Goal: Task Accomplishment & Management: Manage account settings

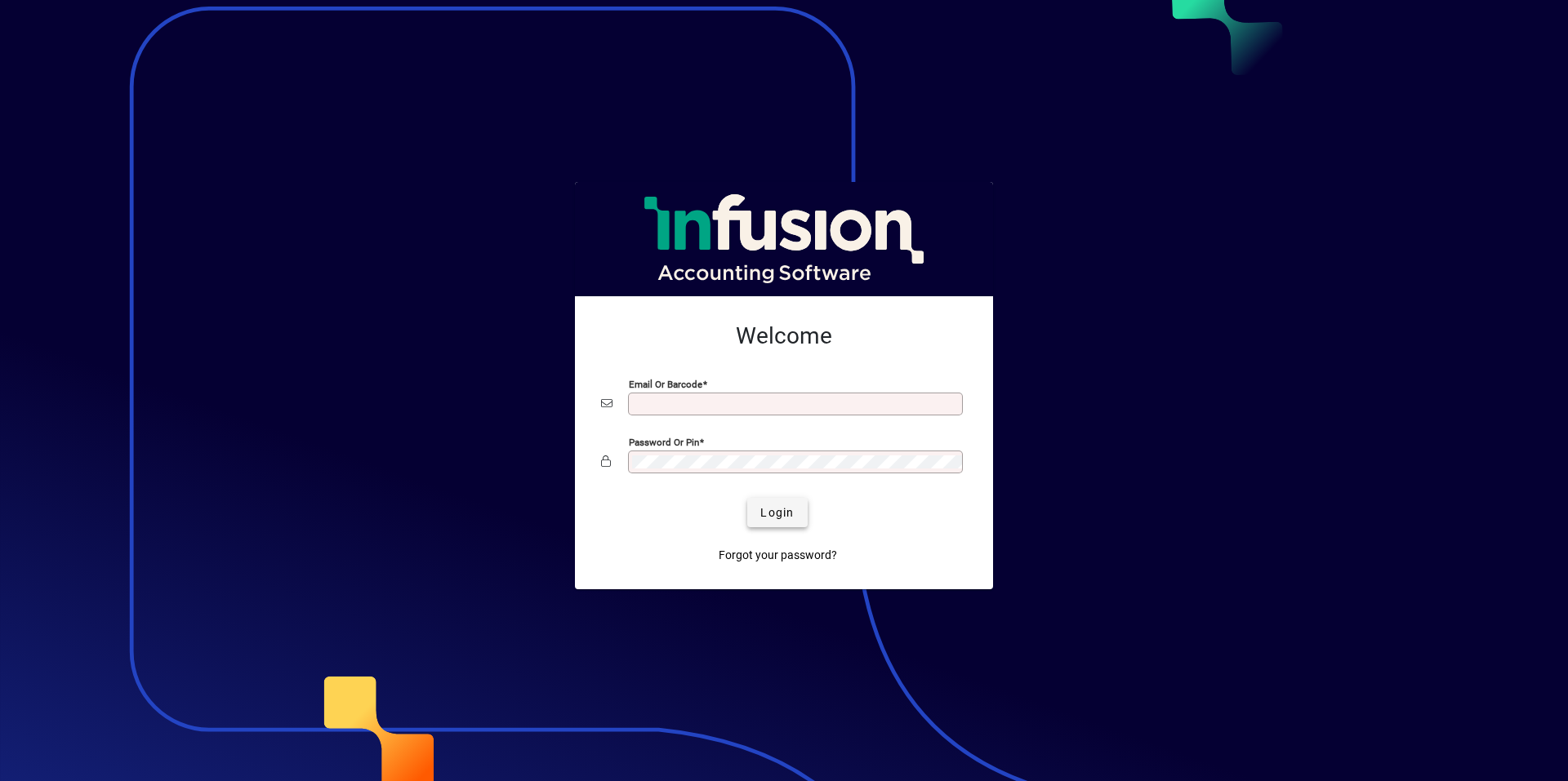
type input "**********"
click at [790, 513] on span "Login" at bounding box center [777, 513] width 34 height 17
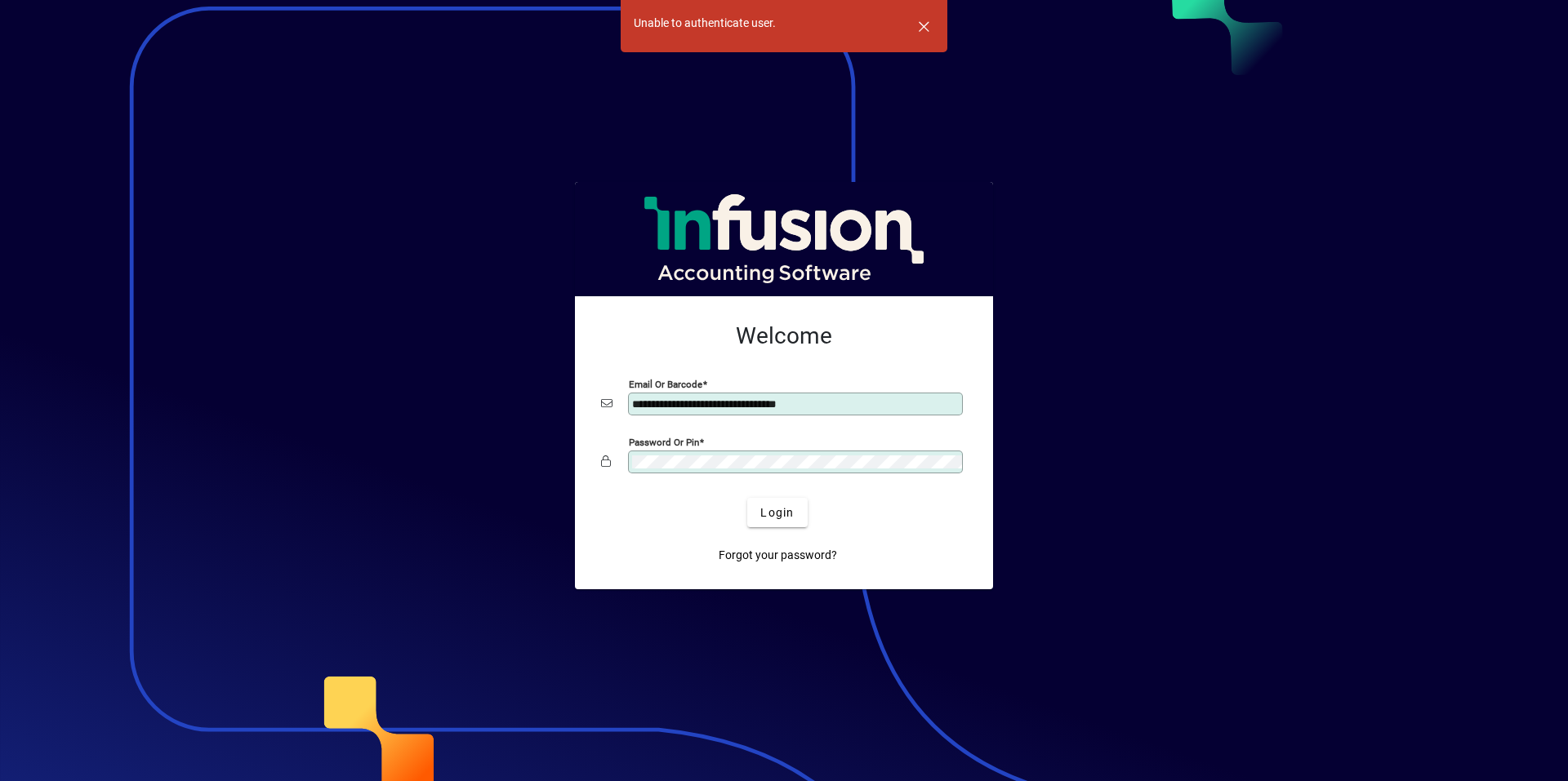
click at [596, 444] on mat-card-content "**********" at bounding box center [784, 401] width 392 height 183
click at [747, 498] on button "Login" at bounding box center [776, 512] width 59 height 29
click at [637, 497] on mat-card-actions "Login Forgot your password?" at bounding box center [777, 535] width 378 height 85
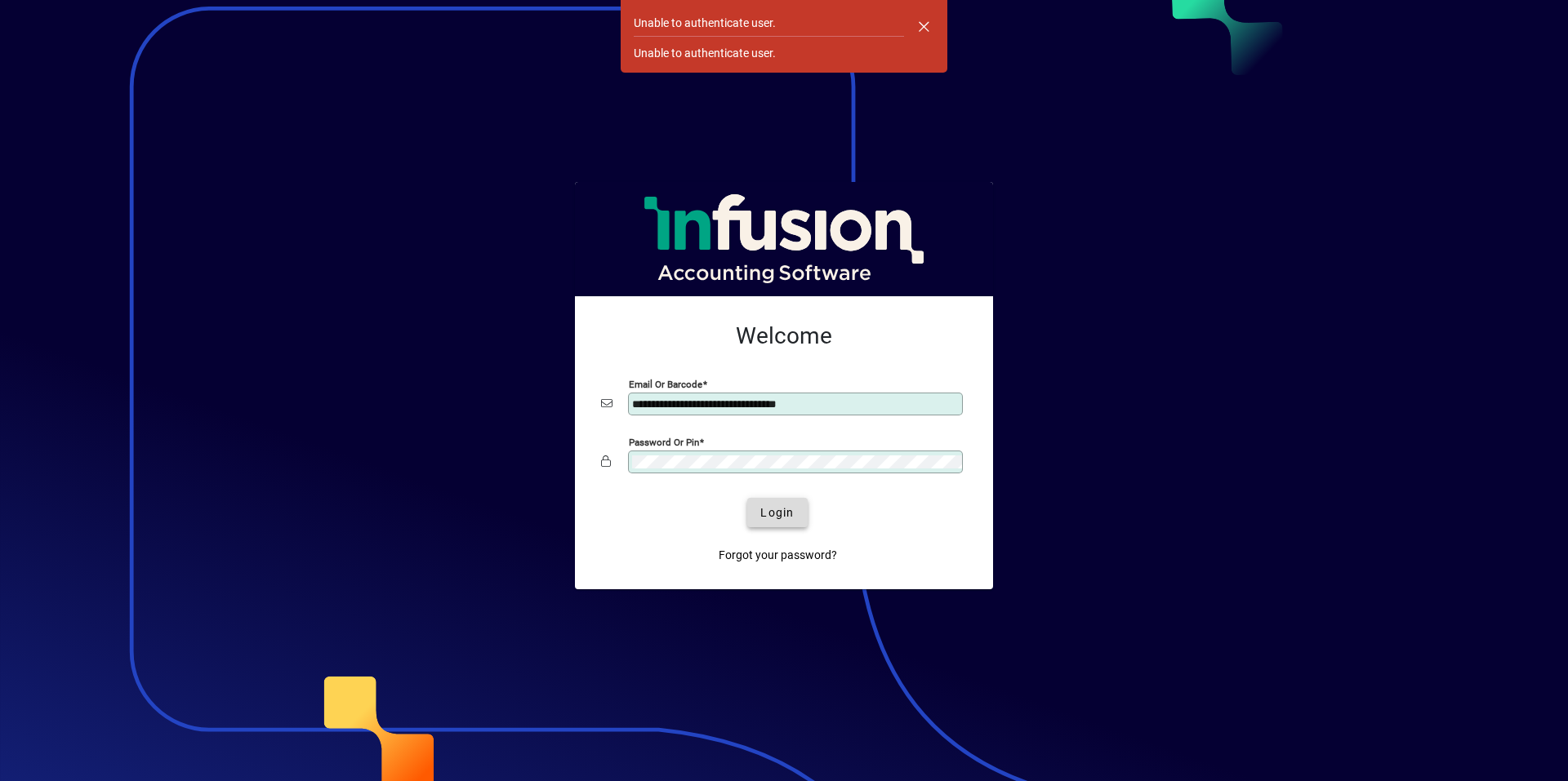
click at [787, 512] on span "Login" at bounding box center [777, 513] width 34 height 17
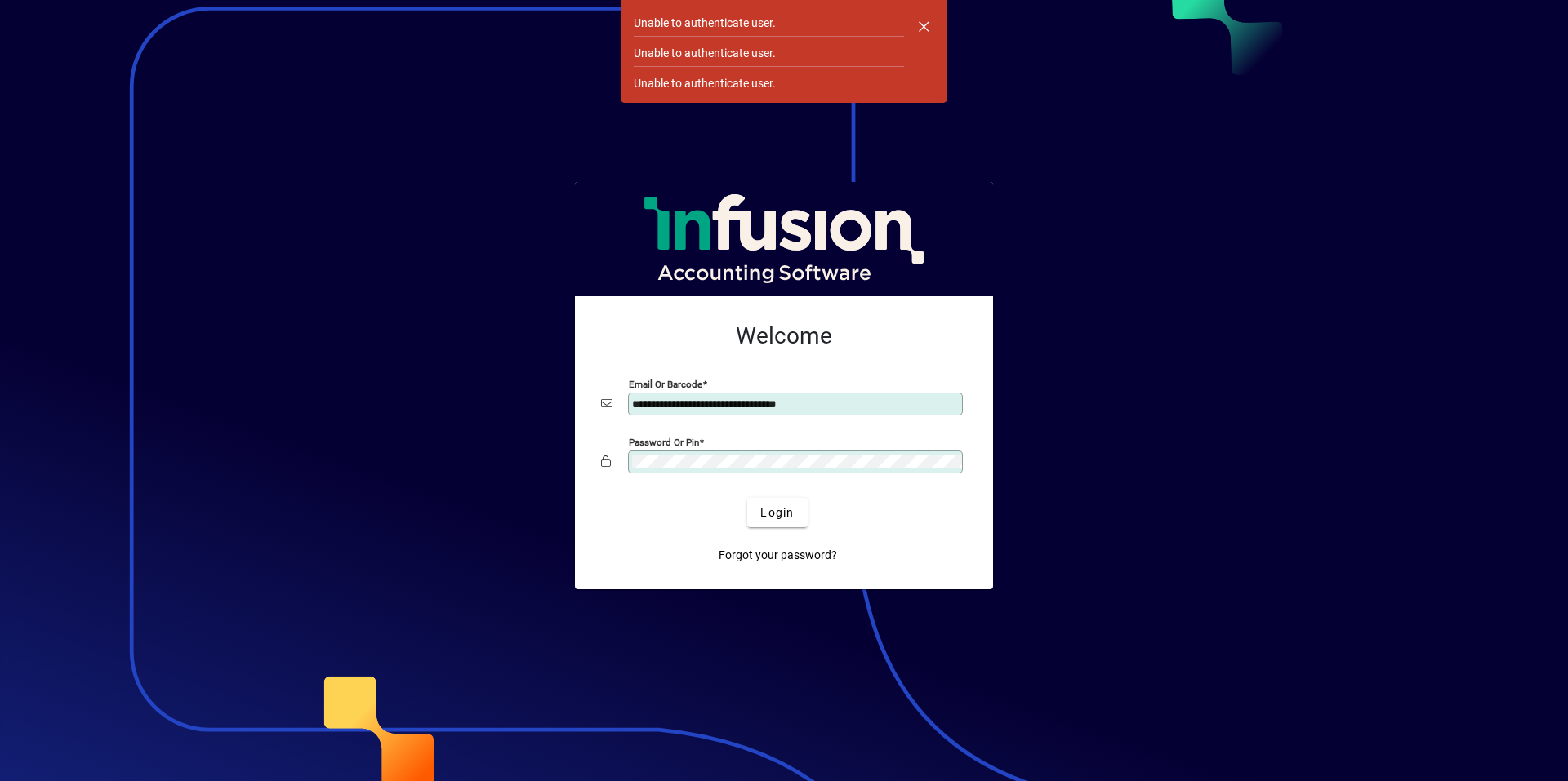
click at [709, 471] on div "Password or Pin" at bounding box center [795, 463] width 335 height 23
click at [543, 436] on app-login-layout "**********" at bounding box center [784, 390] width 1568 height 781
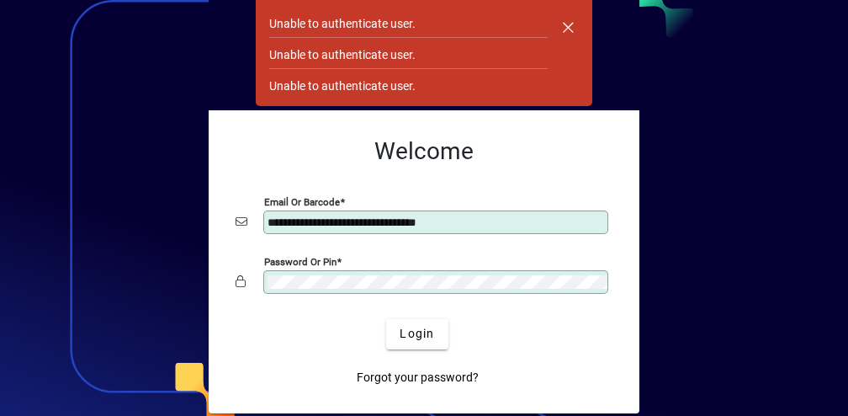
click at [228, 274] on mat-card-content "**********" at bounding box center [424, 218] width 404 height 189
click at [270, 342] on div "Login" at bounding box center [417, 334] width 377 height 30
click at [406, 330] on span "Login" at bounding box center [417, 334] width 35 height 18
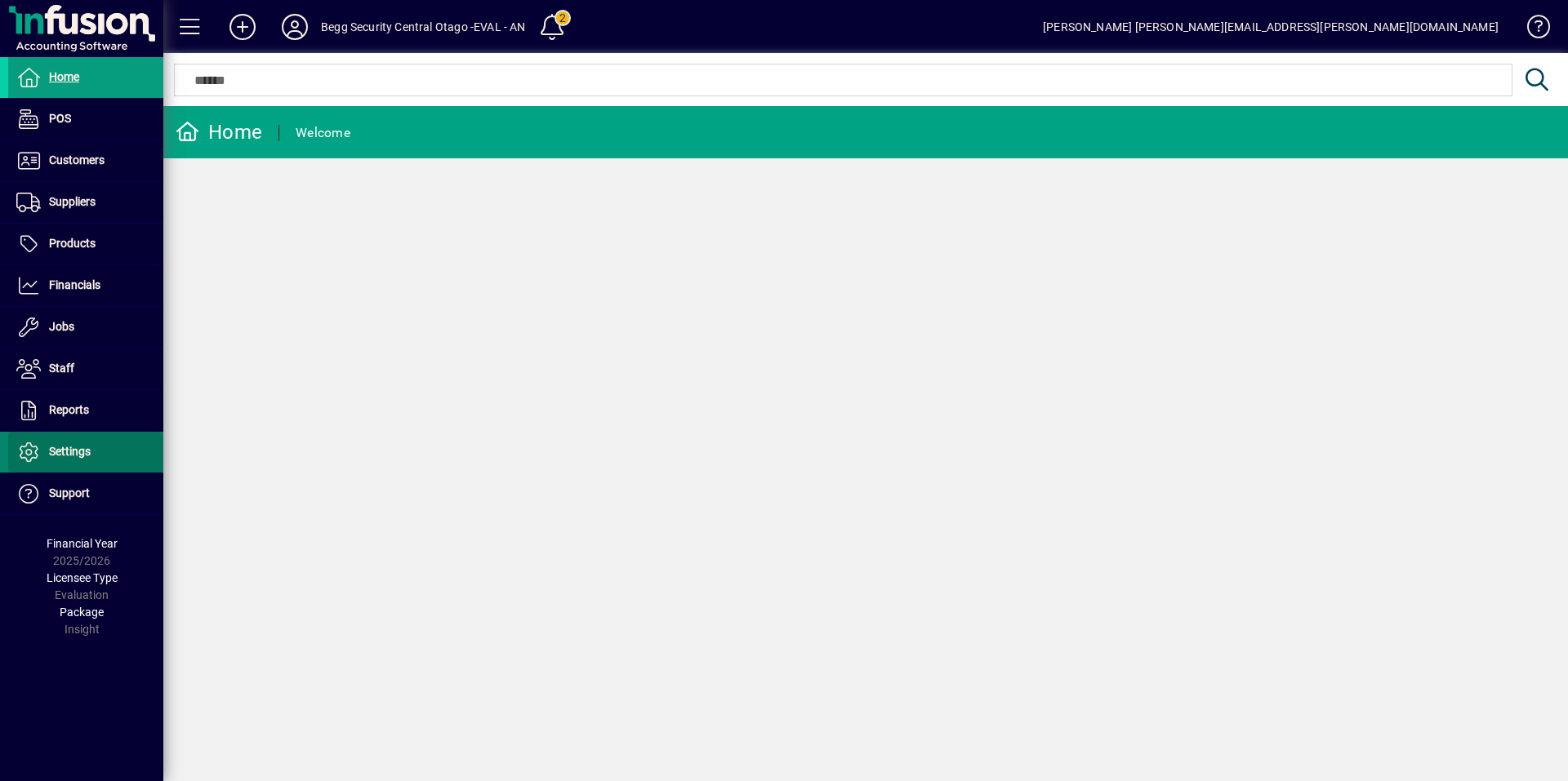
click at [64, 403] on span "Settings" at bounding box center [49, 452] width 82 height 19
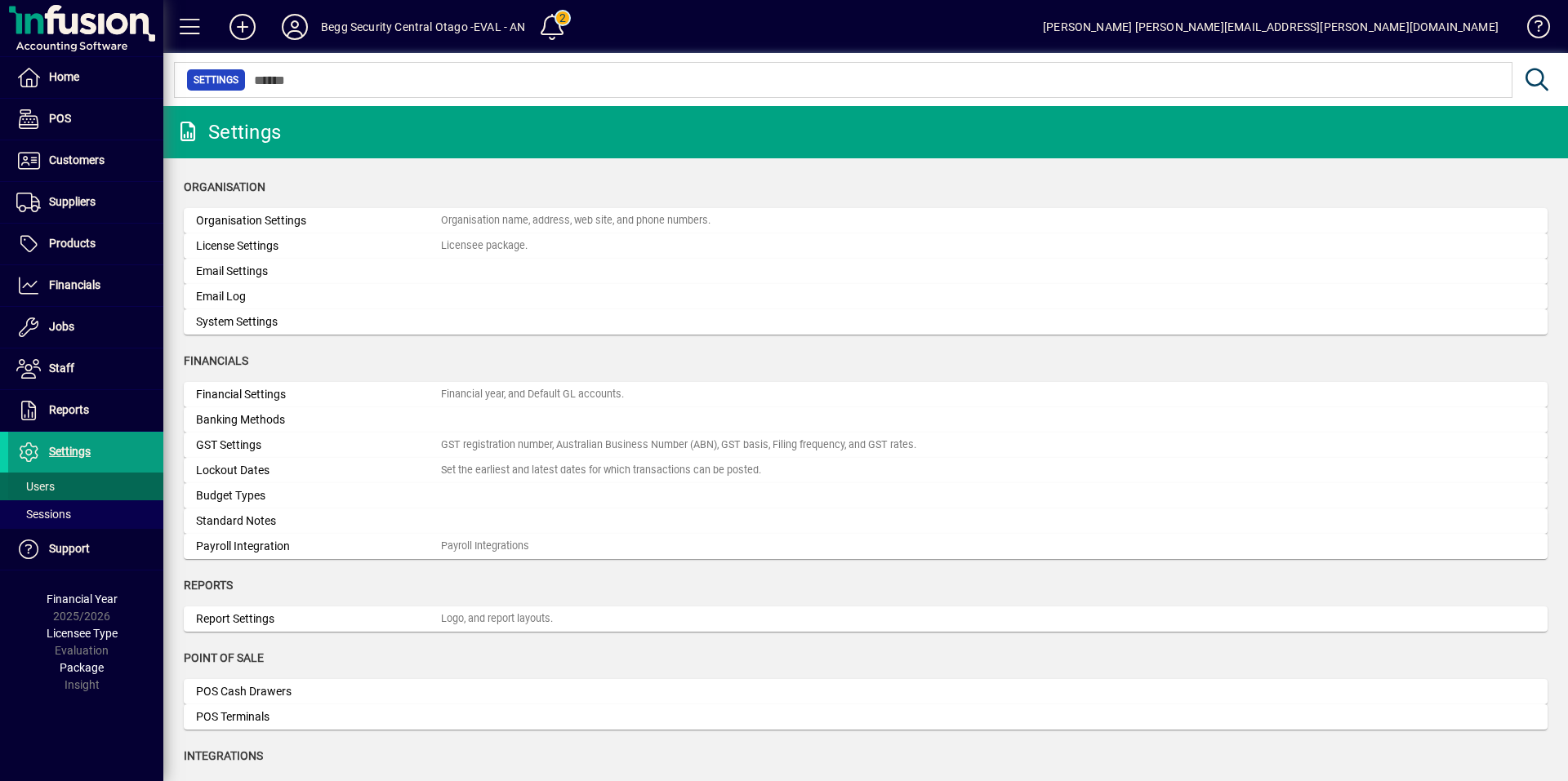
click at [38, 403] on span "Users" at bounding box center [36, 486] width 39 height 13
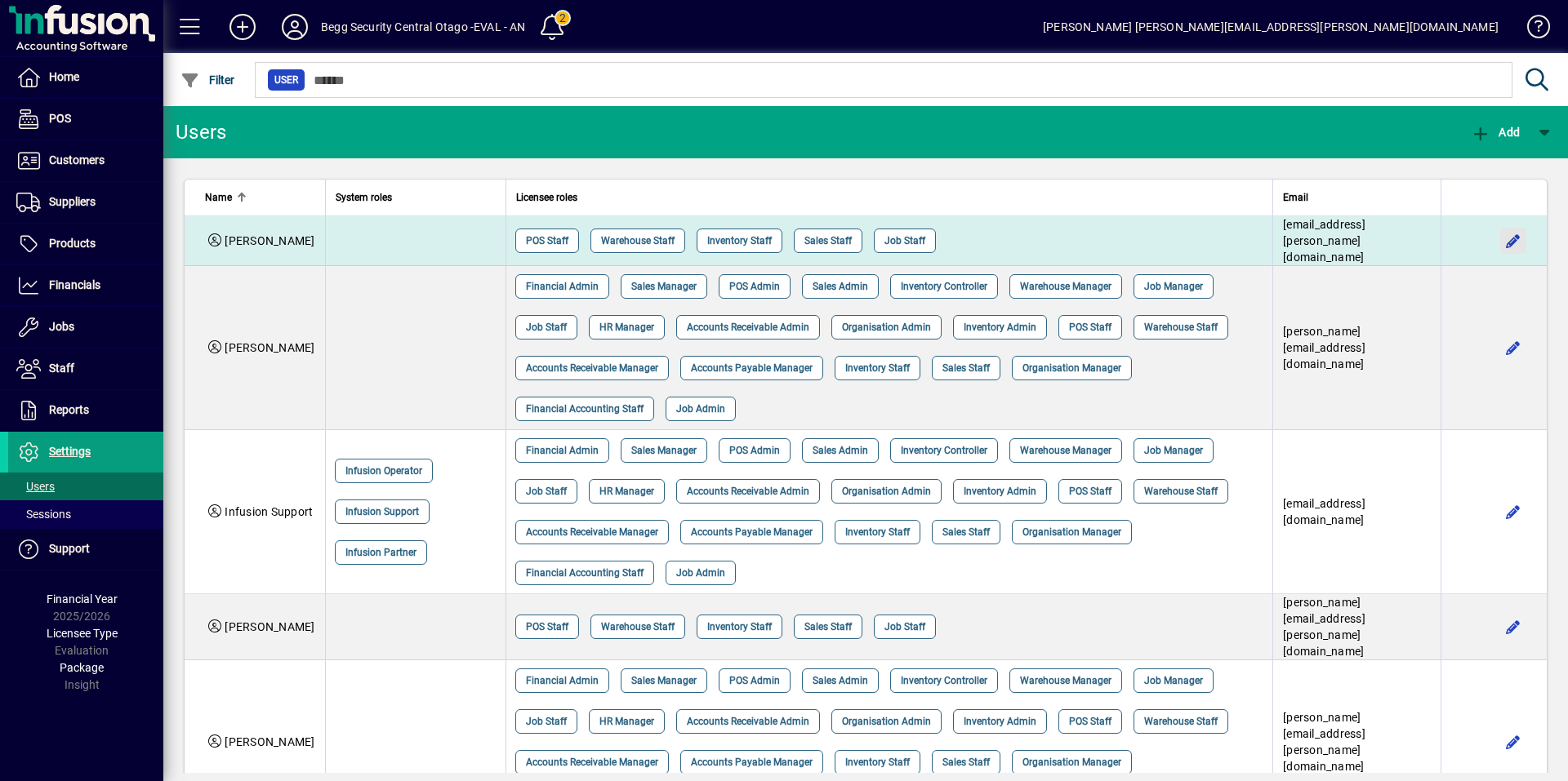
click at [822, 233] on span "button" at bounding box center [1513, 241] width 39 height 39
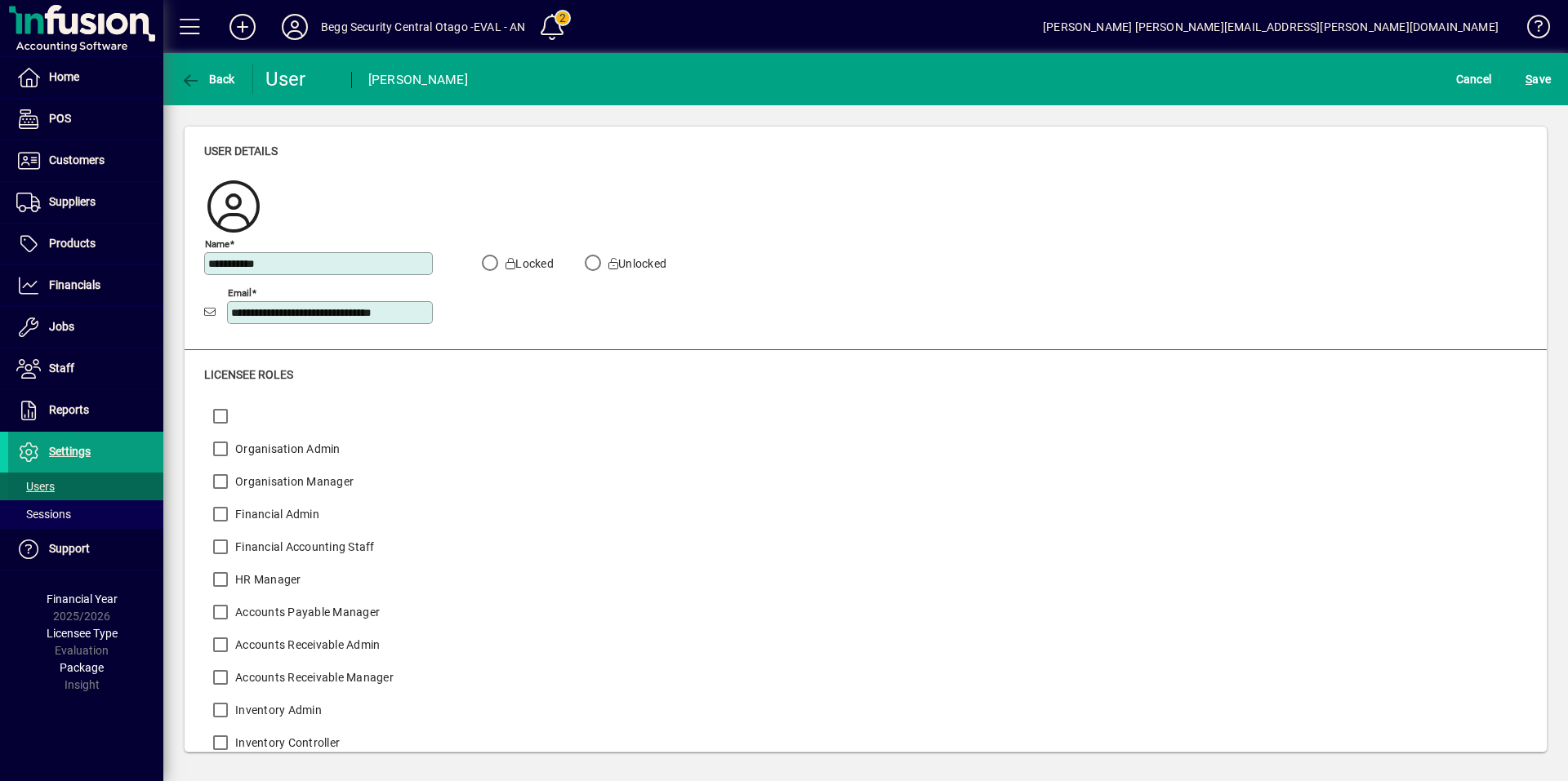
click at [30, 403] on span "Users" at bounding box center [36, 486] width 39 height 13
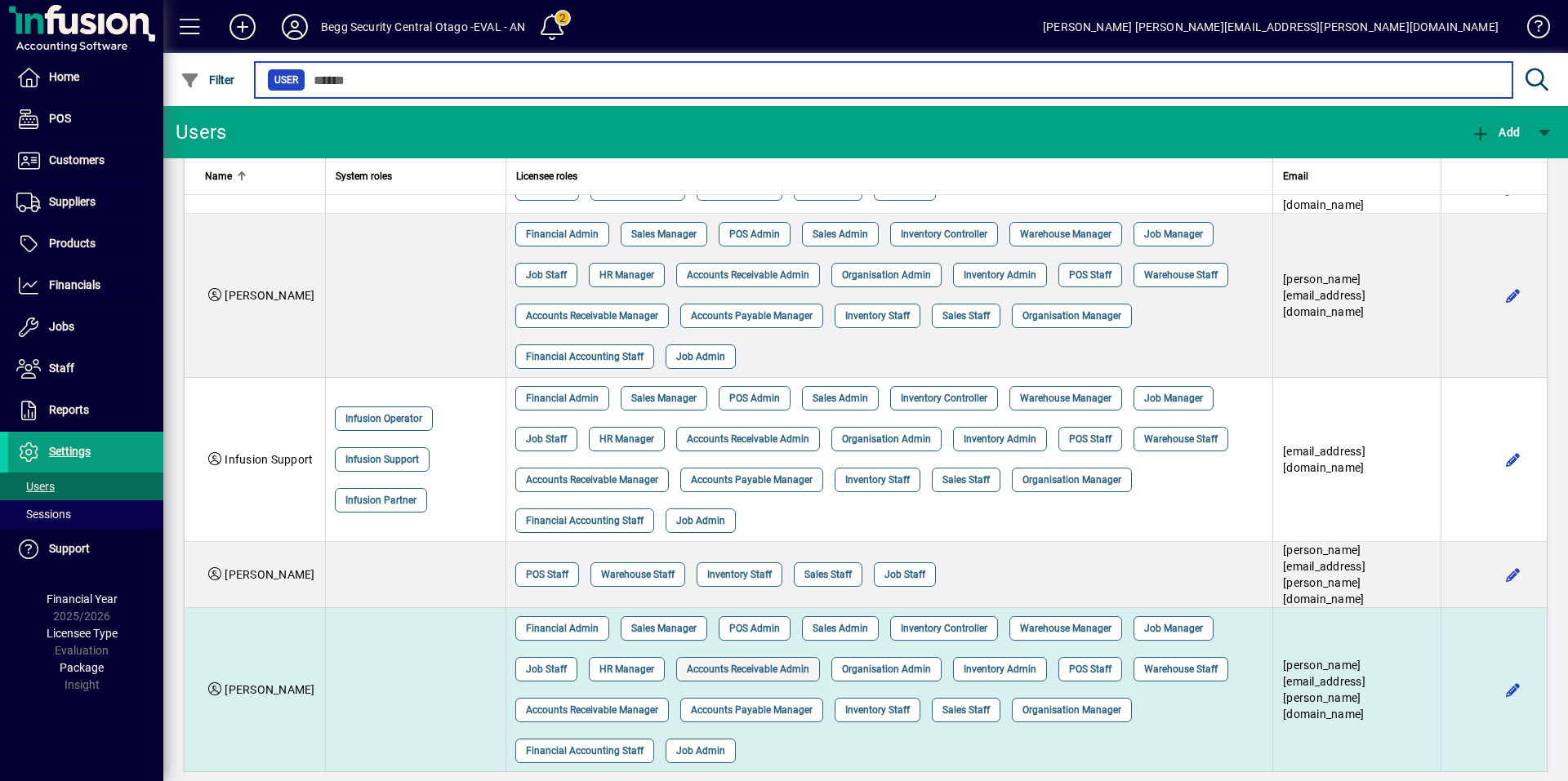
scroll to position [81, 0]
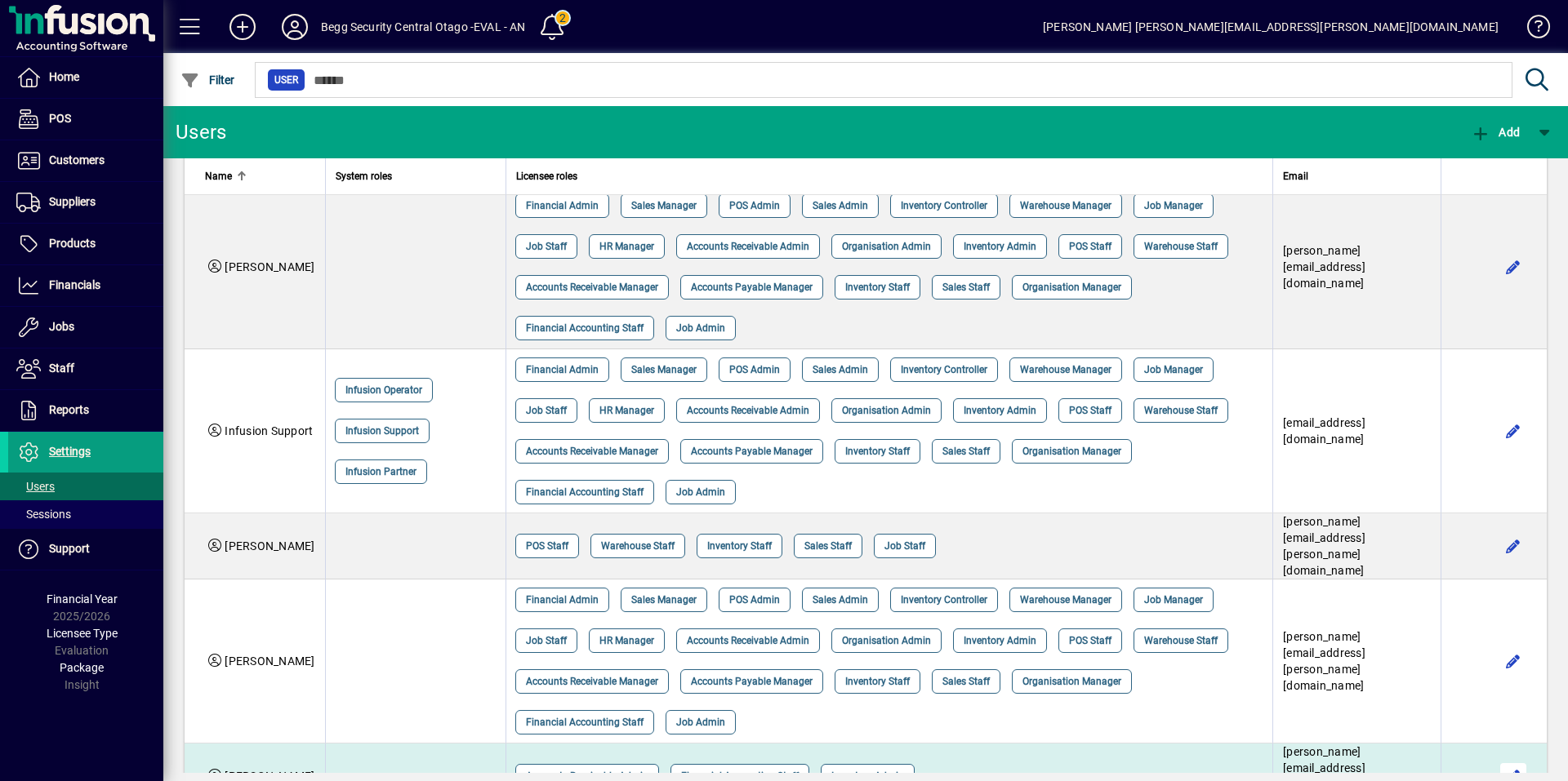
click at [822, 403] on span "button" at bounding box center [1513, 776] width 39 height 39
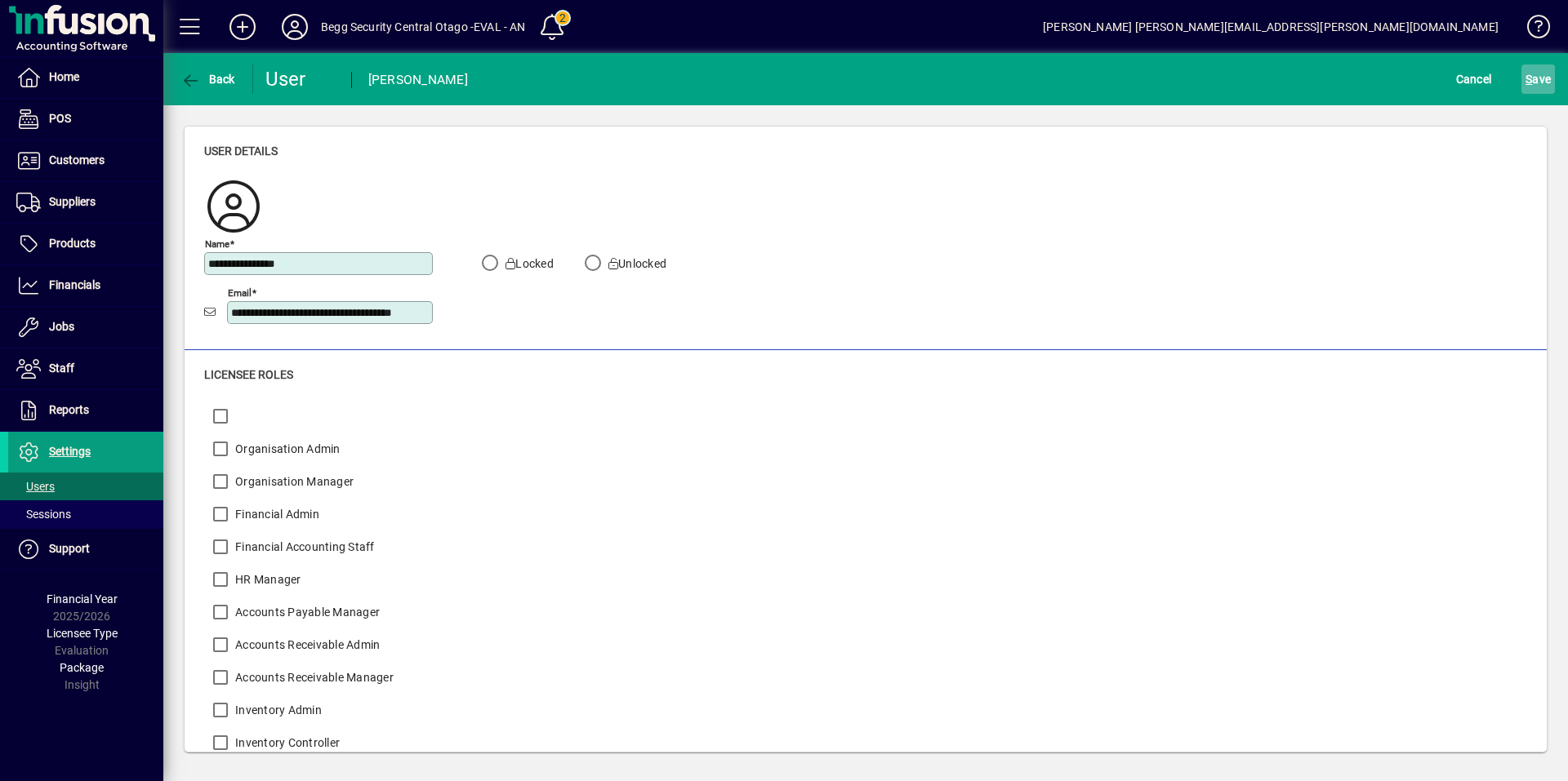
click at [822, 73] on span "S ave" at bounding box center [1538, 79] width 25 height 26
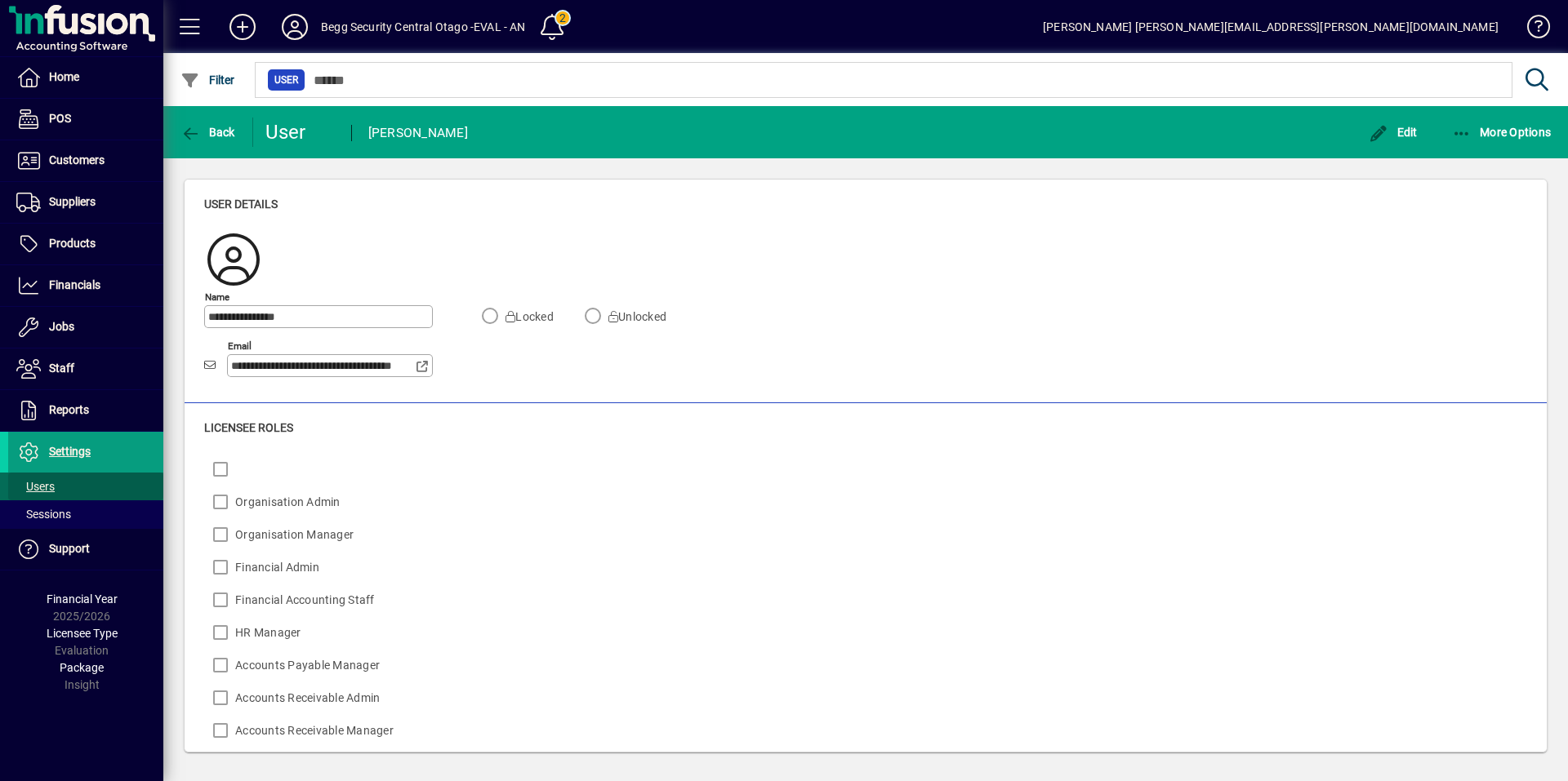
click at [40, 403] on span "Users" at bounding box center [36, 486] width 39 height 13
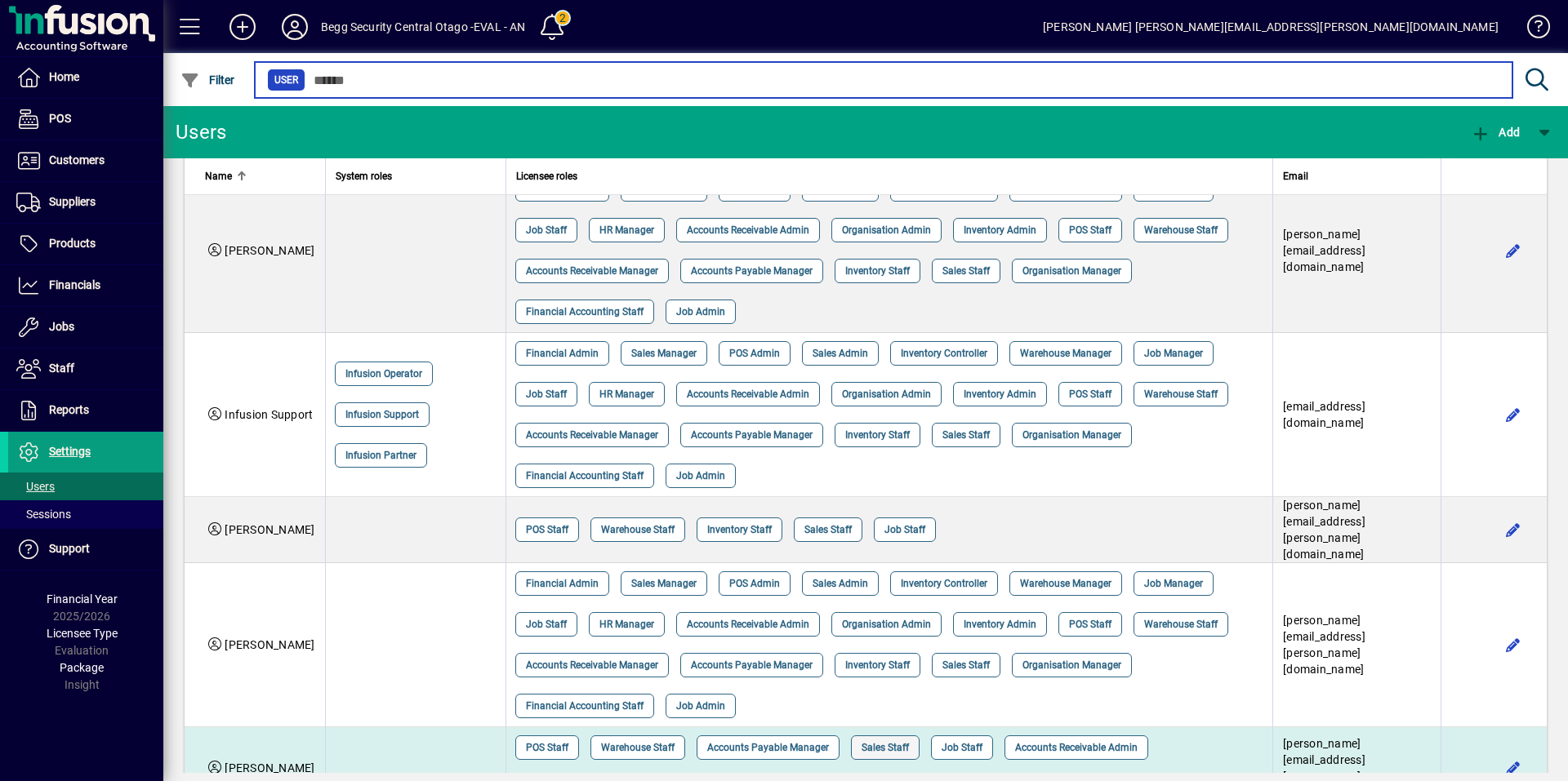
scroll to position [121, 0]
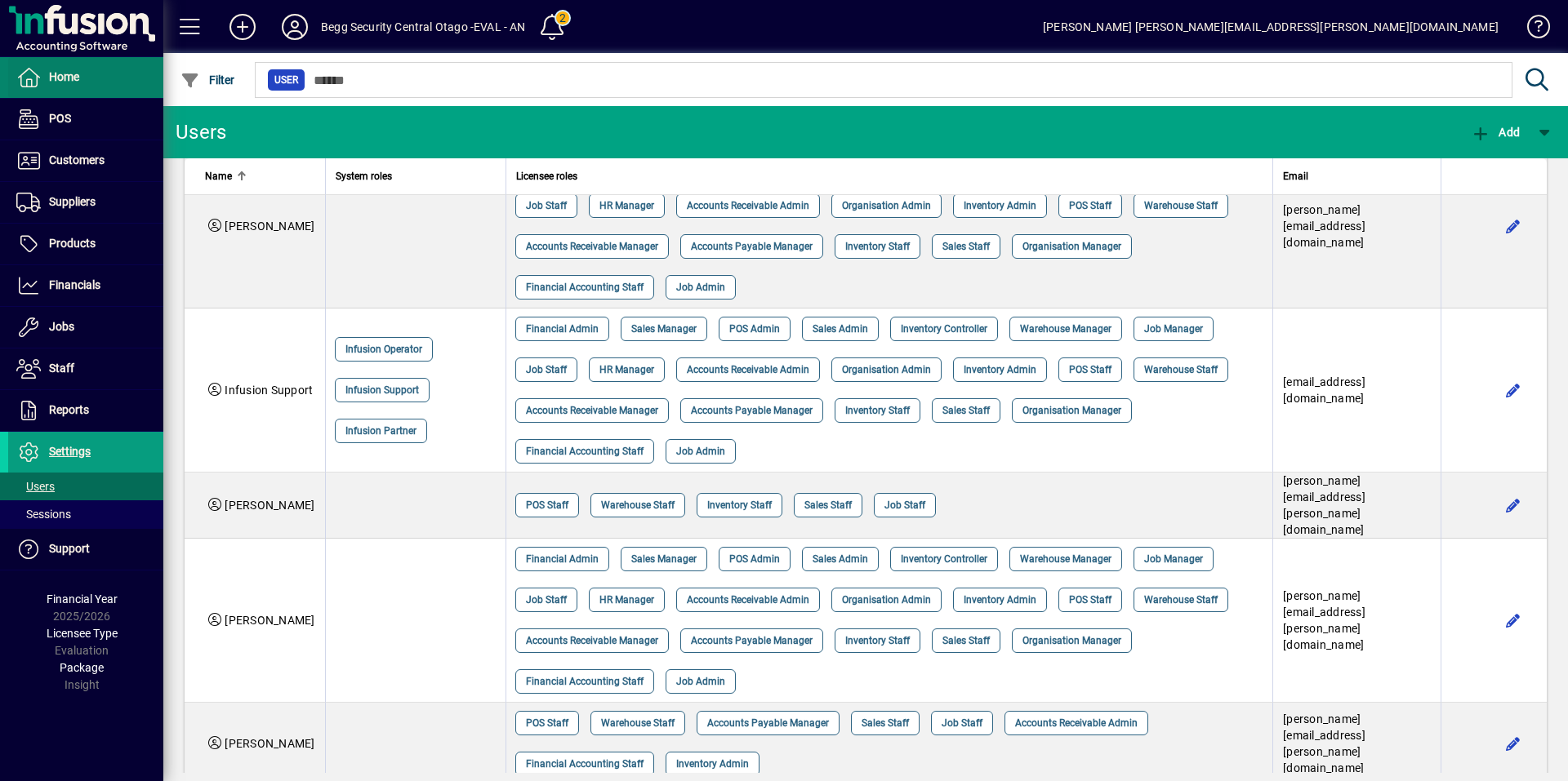
click at [56, 80] on span "Home" at bounding box center [63, 76] width 30 height 13
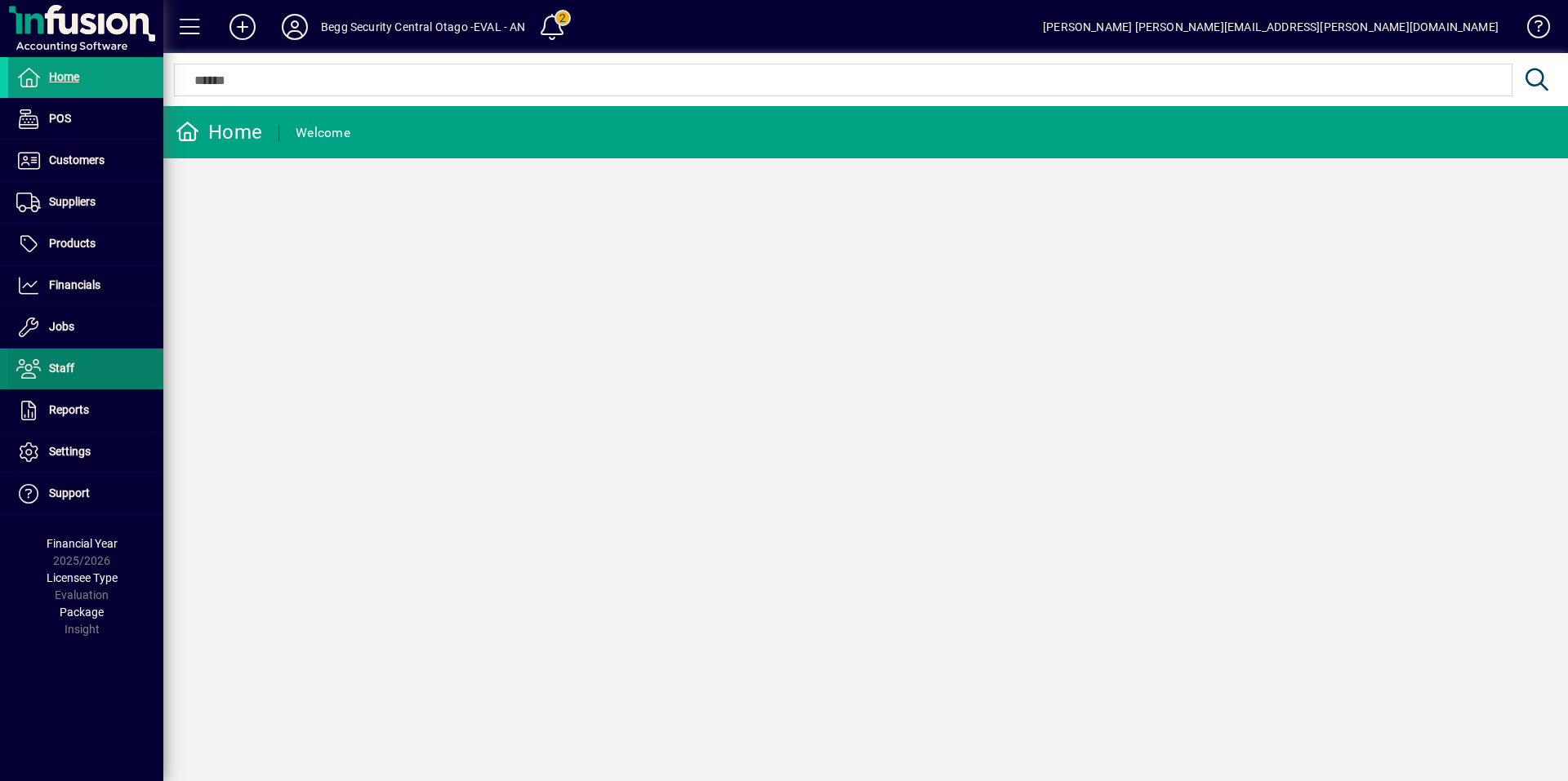
click at [51, 368] on span "Staff" at bounding box center [61, 368] width 25 height 13
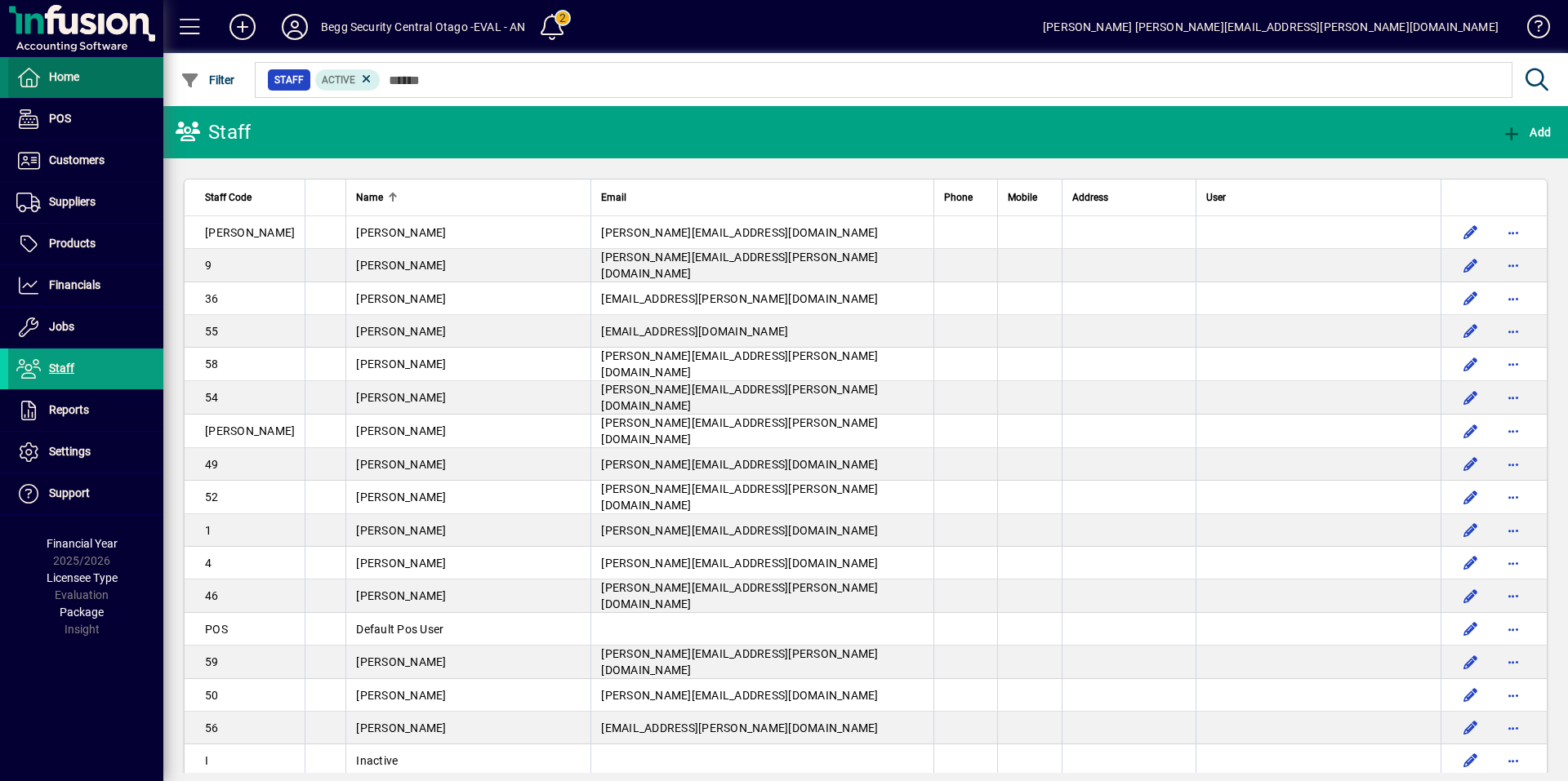
click at [64, 76] on span "Home" at bounding box center [63, 76] width 30 height 13
